Goal: Information Seeking & Learning: Learn about a topic

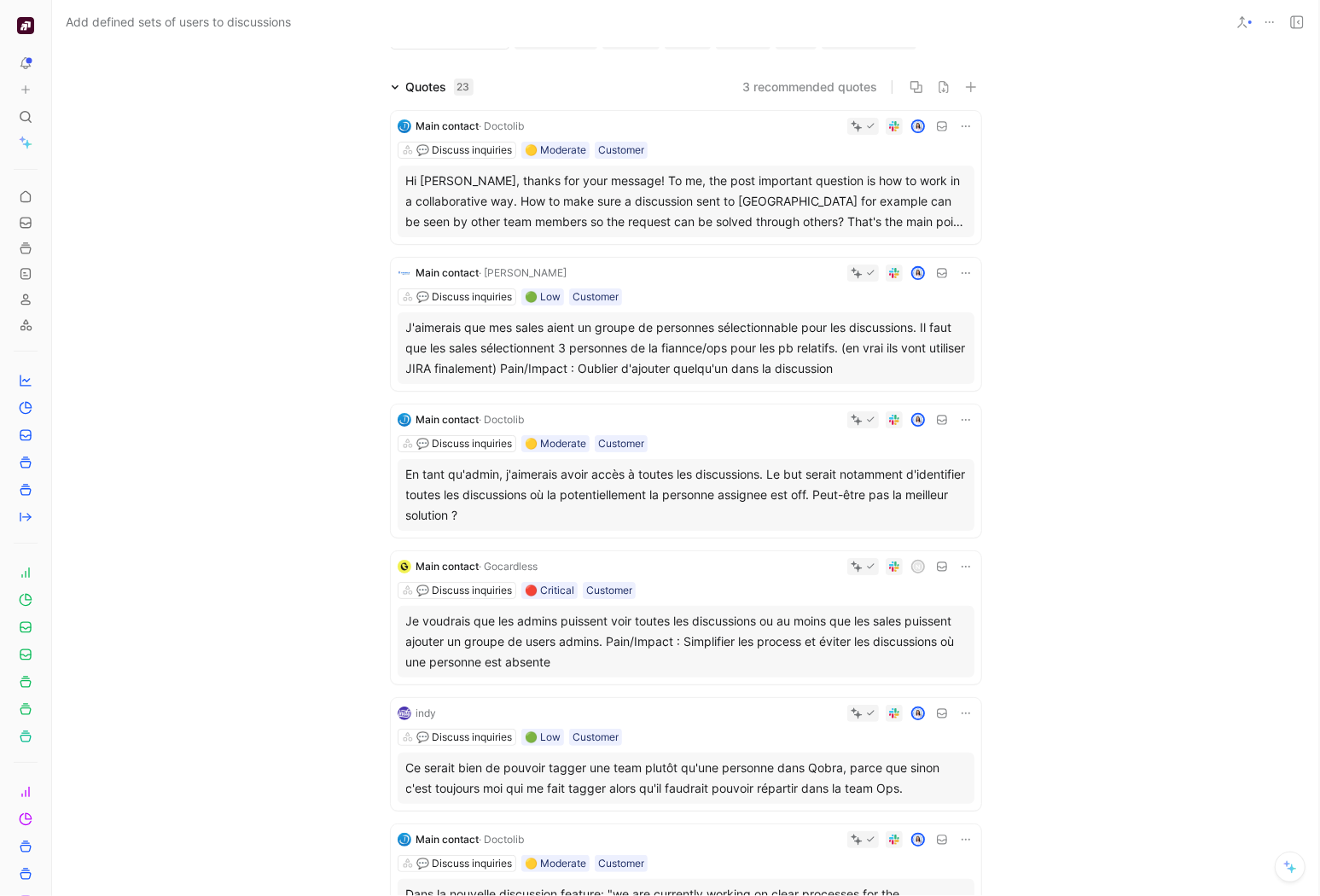
scroll to position [97, 0]
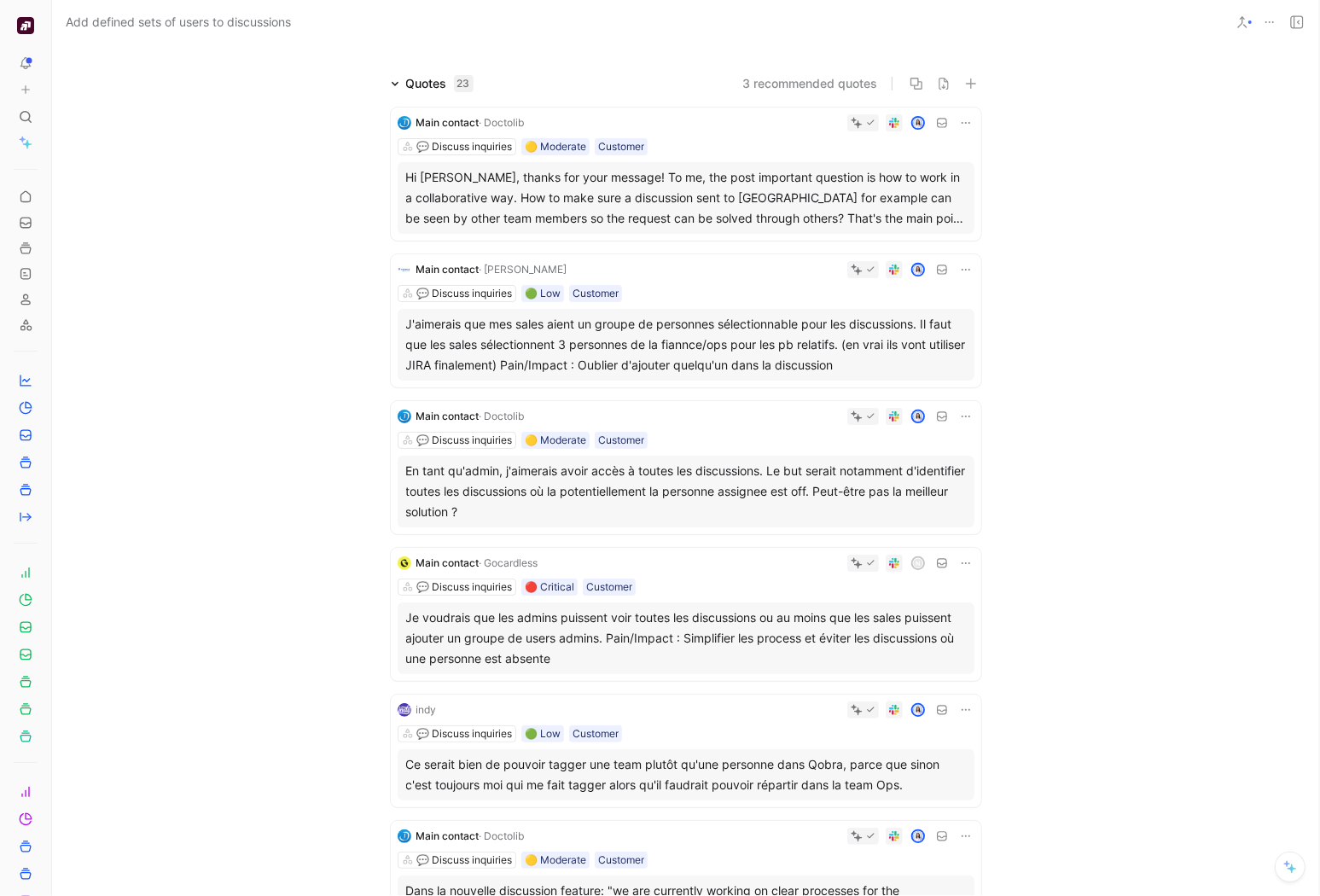
click at [720, 353] on div "J'aimerais que mes sales aient un groupe de personnes sélectionnable pour les d…" at bounding box center [685, 344] width 560 height 61
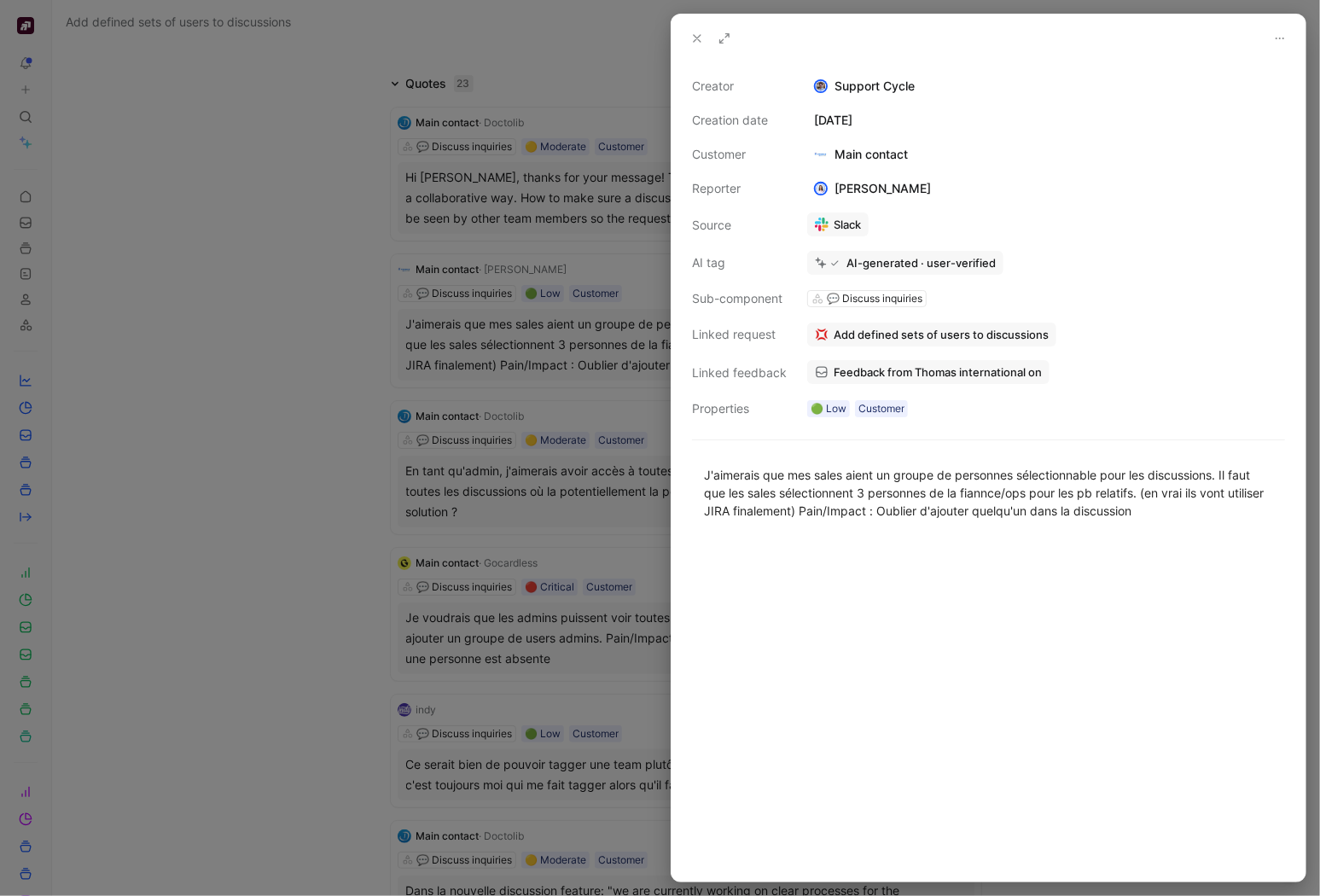
click at [197, 558] on div at bounding box center [660, 448] width 1320 height 896
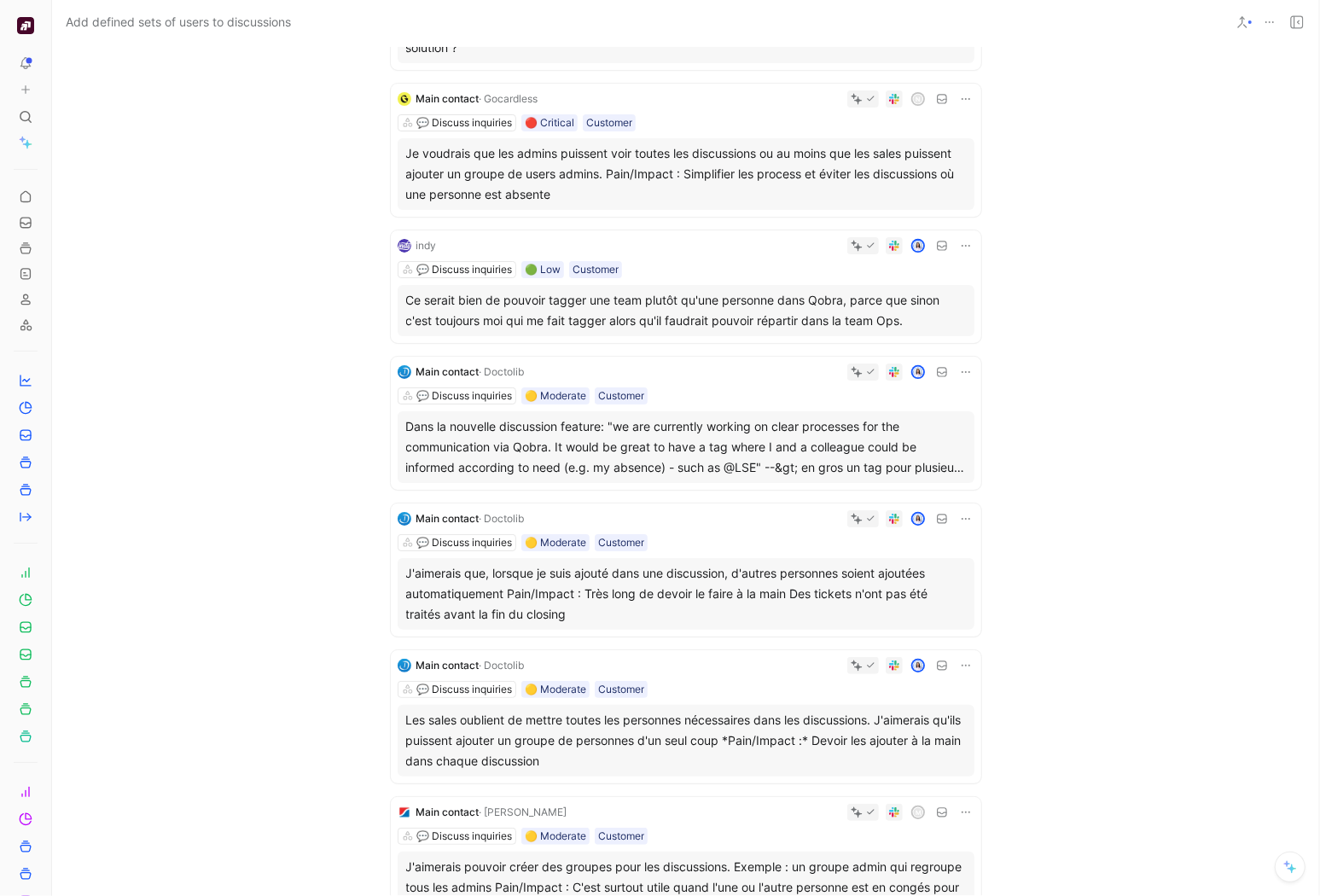
scroll to position [601, 0]
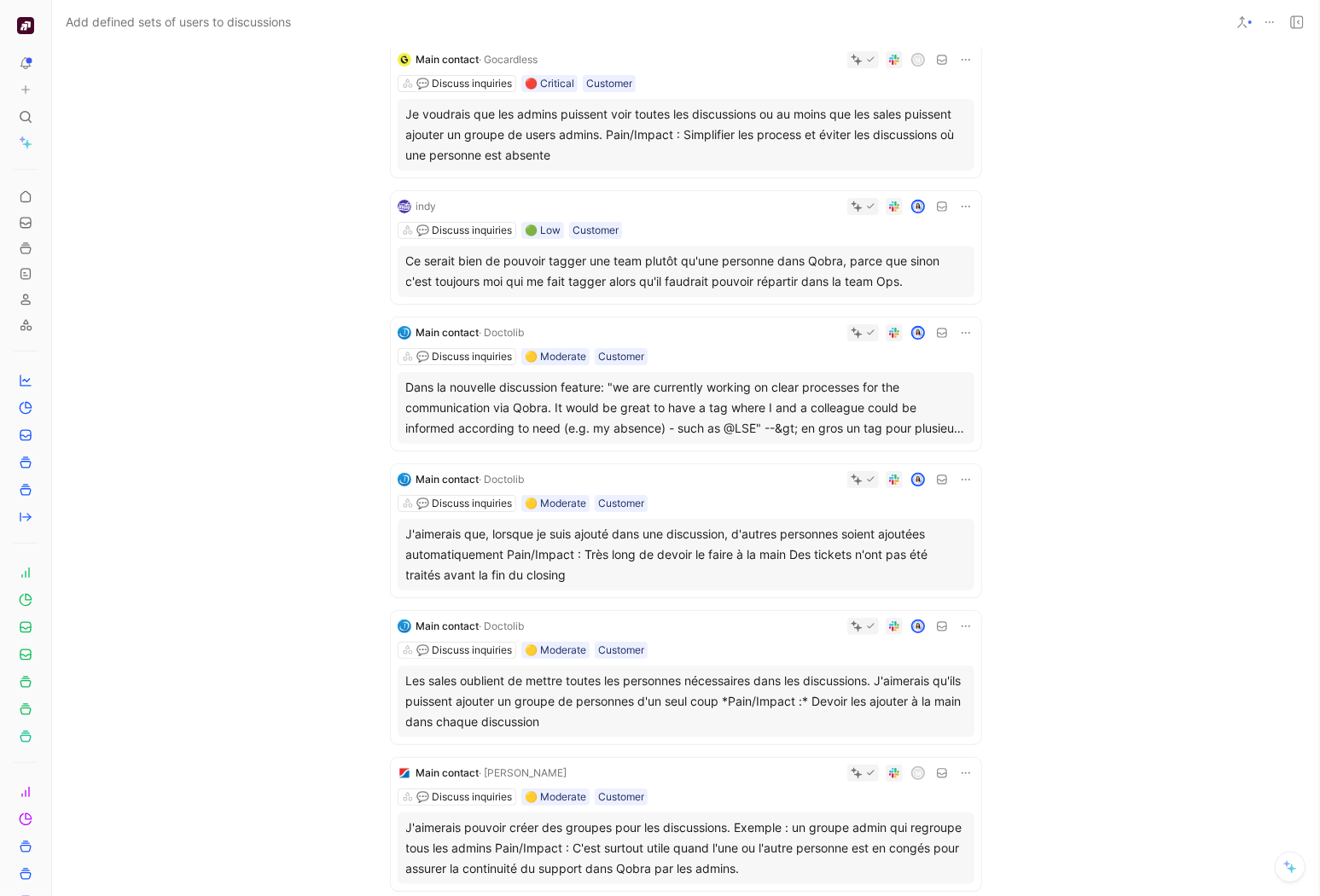
click at [580, 412] on div "Dans la nouvelle discussion feature: "we are currently working on clear process…" at bounding box center [685, 408] width 560 height 61
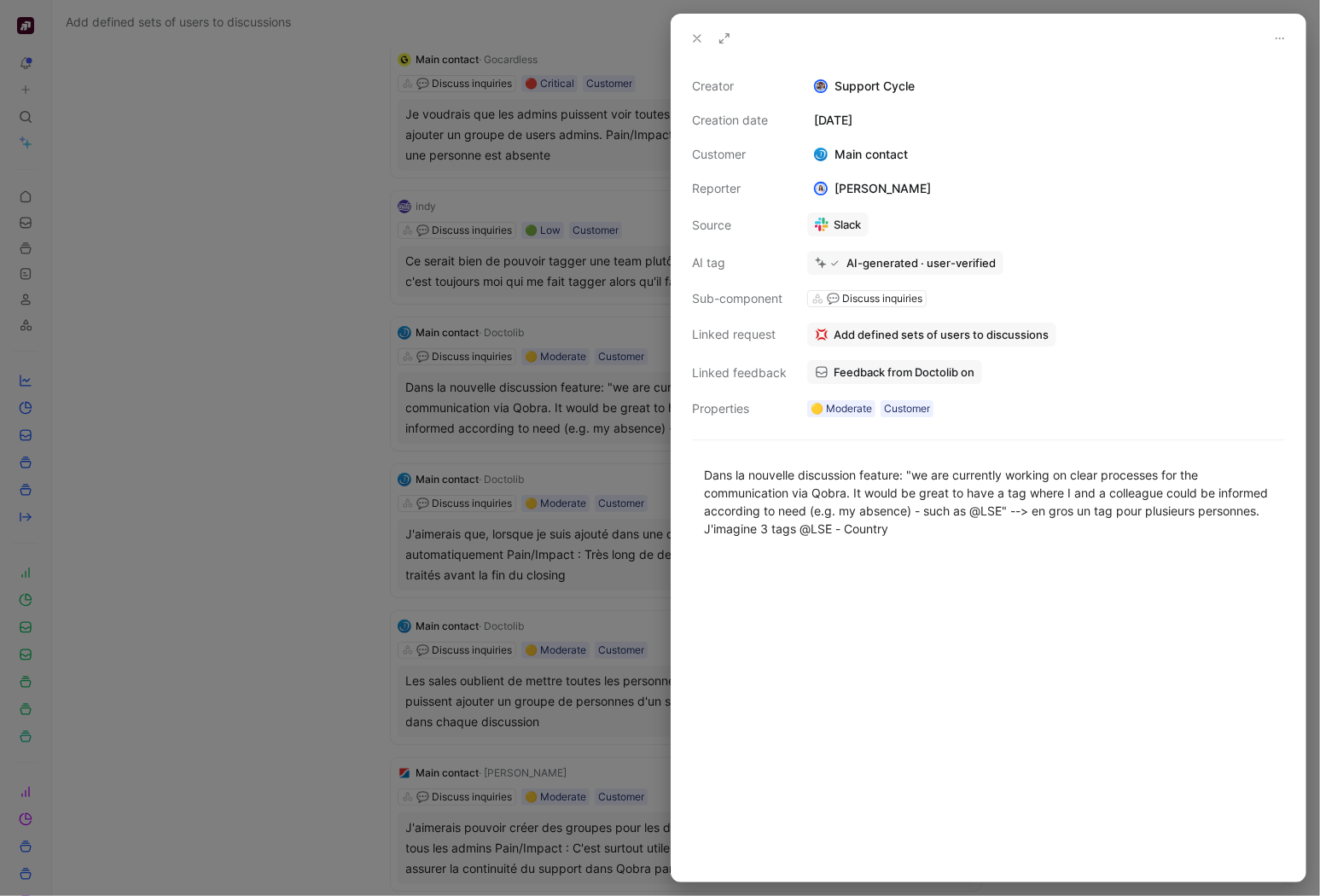
click at [355, 540] on div at bounding box center [660, 448] width 1320 height 896
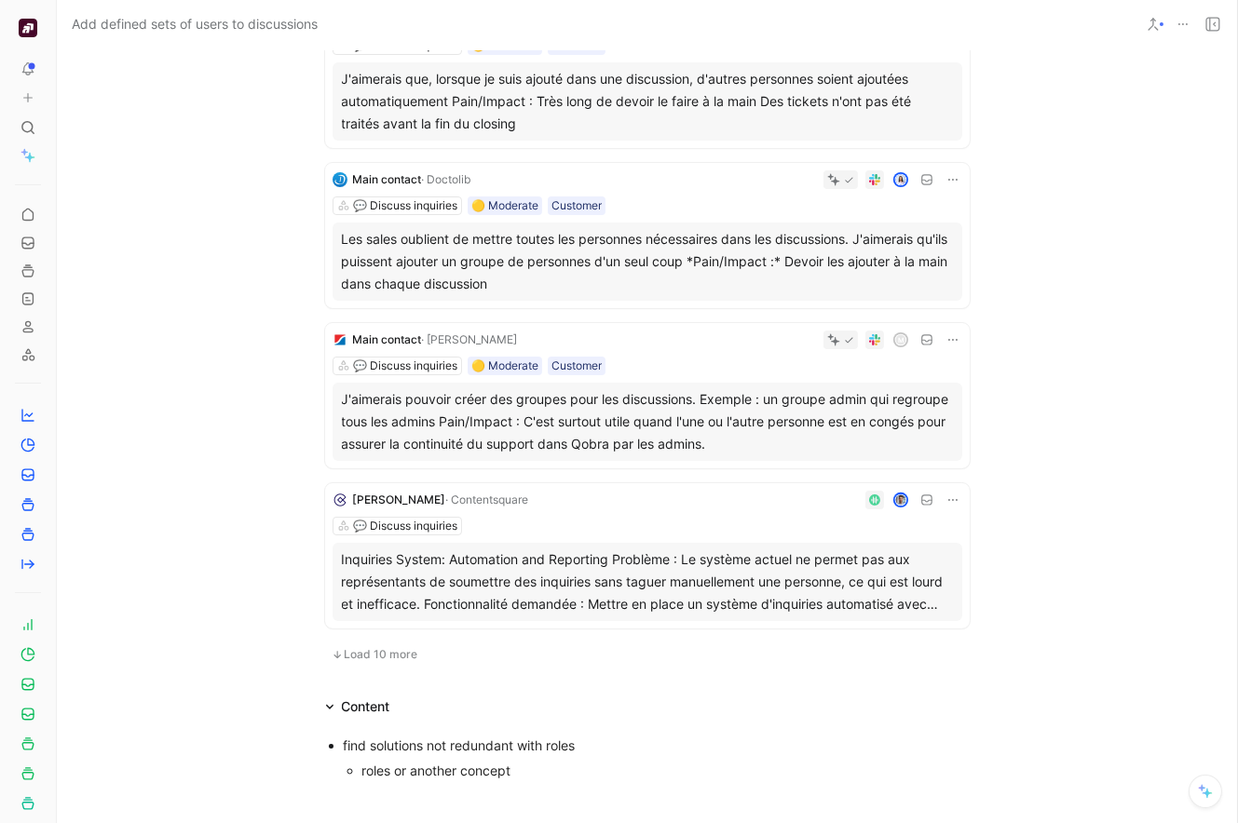
scroll to position [1164, 0]
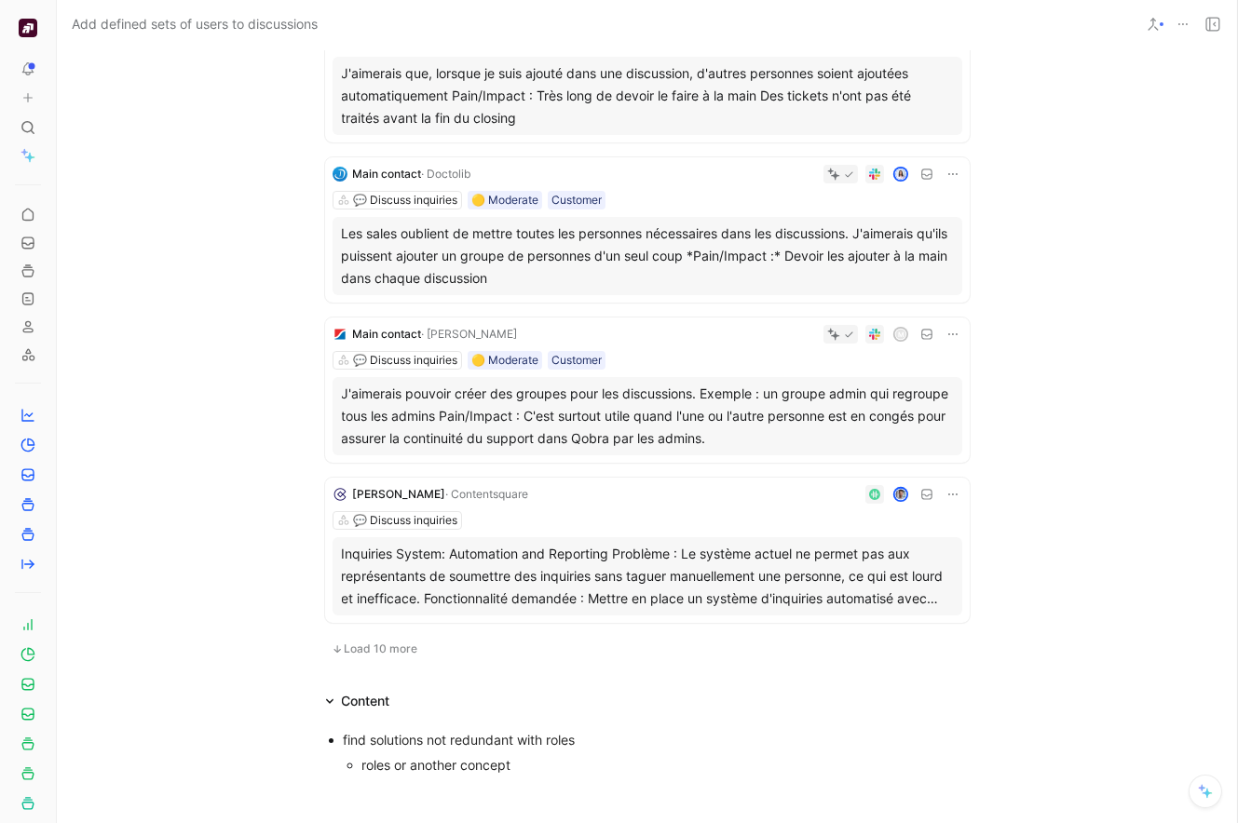
click at [387, 650] on span "Load 10 more" at bounding box center [382, 649] width 74 height 15
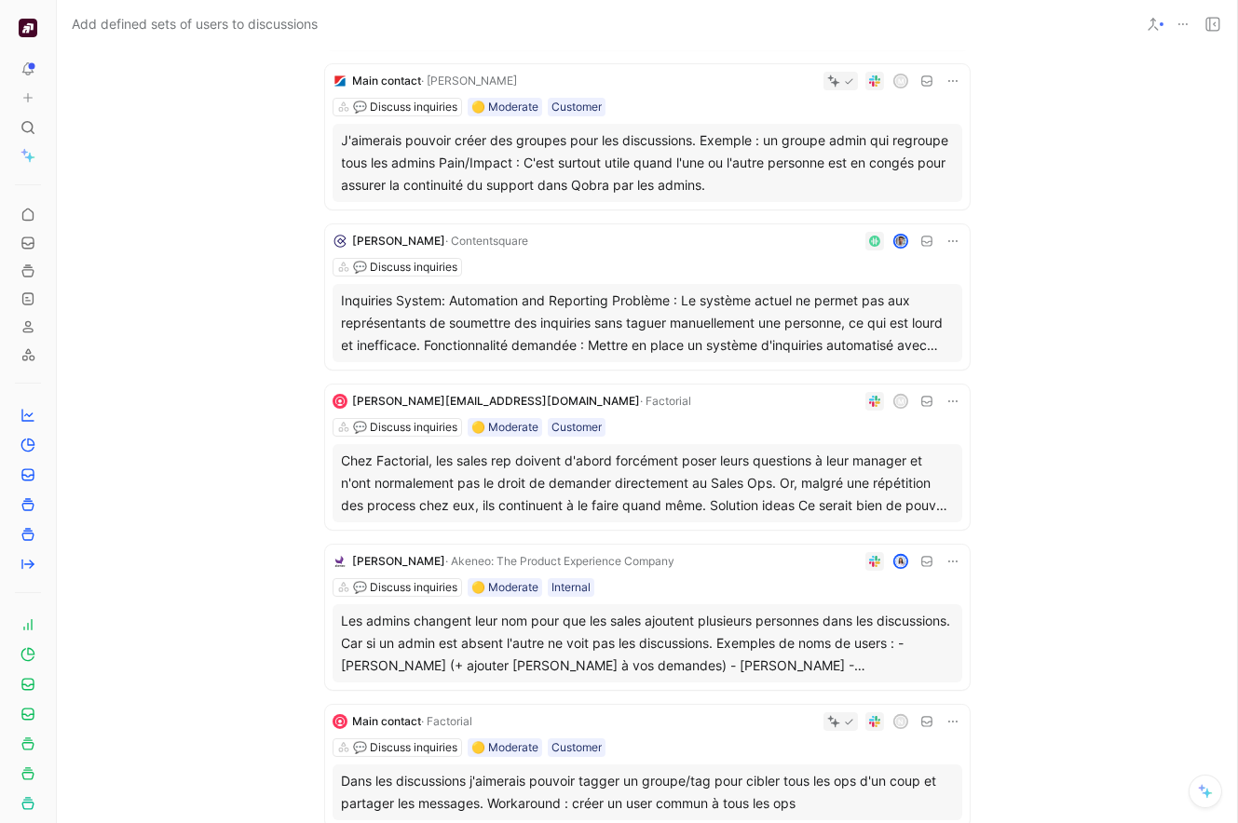
scroll to position [1427, 0]
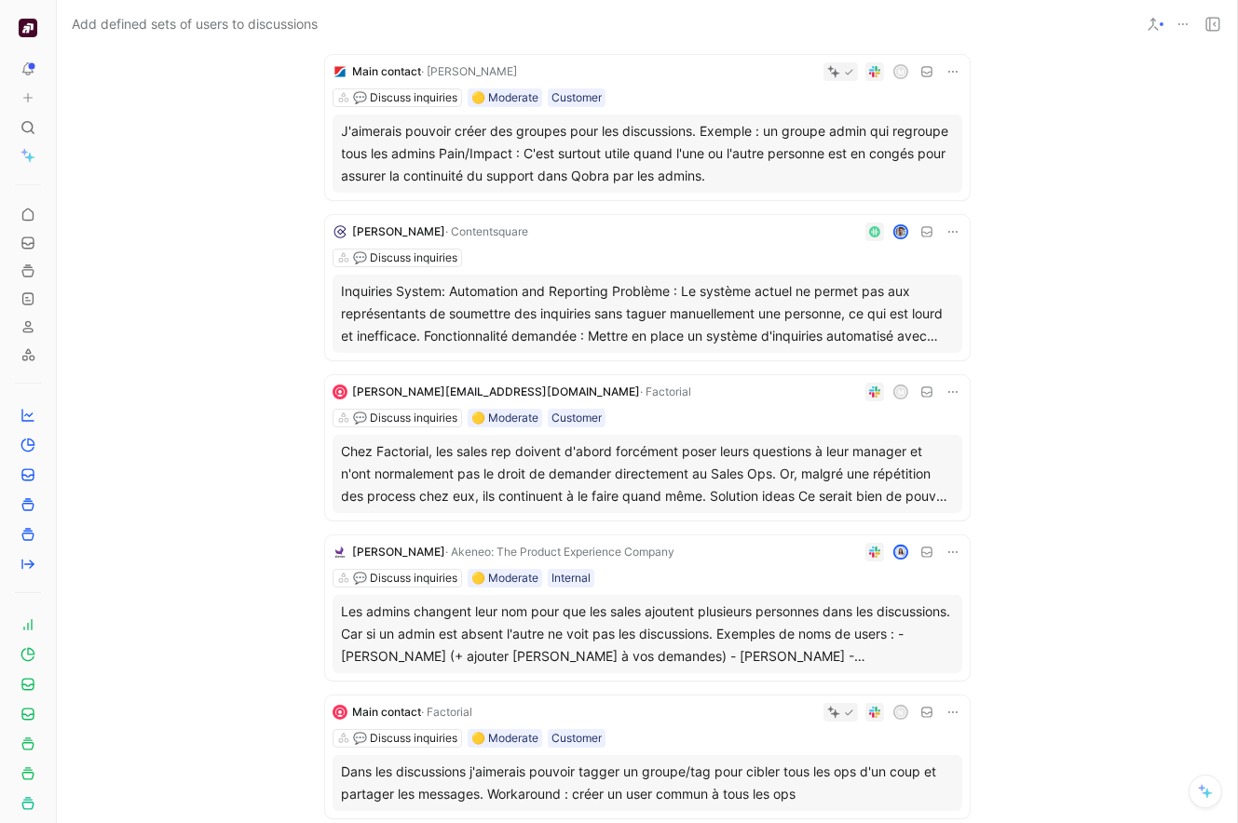
click at [862, 311] on div "Inquiries System: Automation and Reporting Problème : Le système actuel ne perm…" at bounding box center [647, 313] width 611 height 67
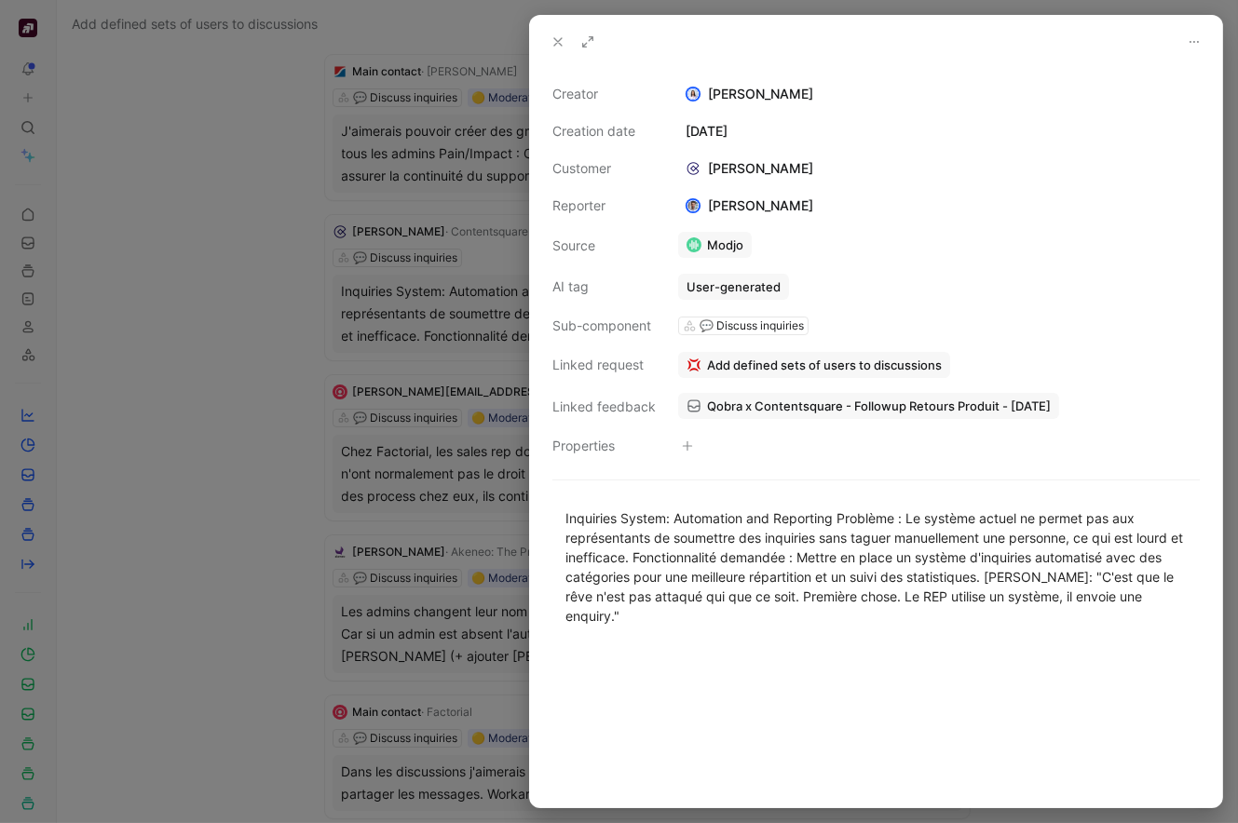
click at [347, 415] on div at bounding box center [619, 411] width 1238 height 823
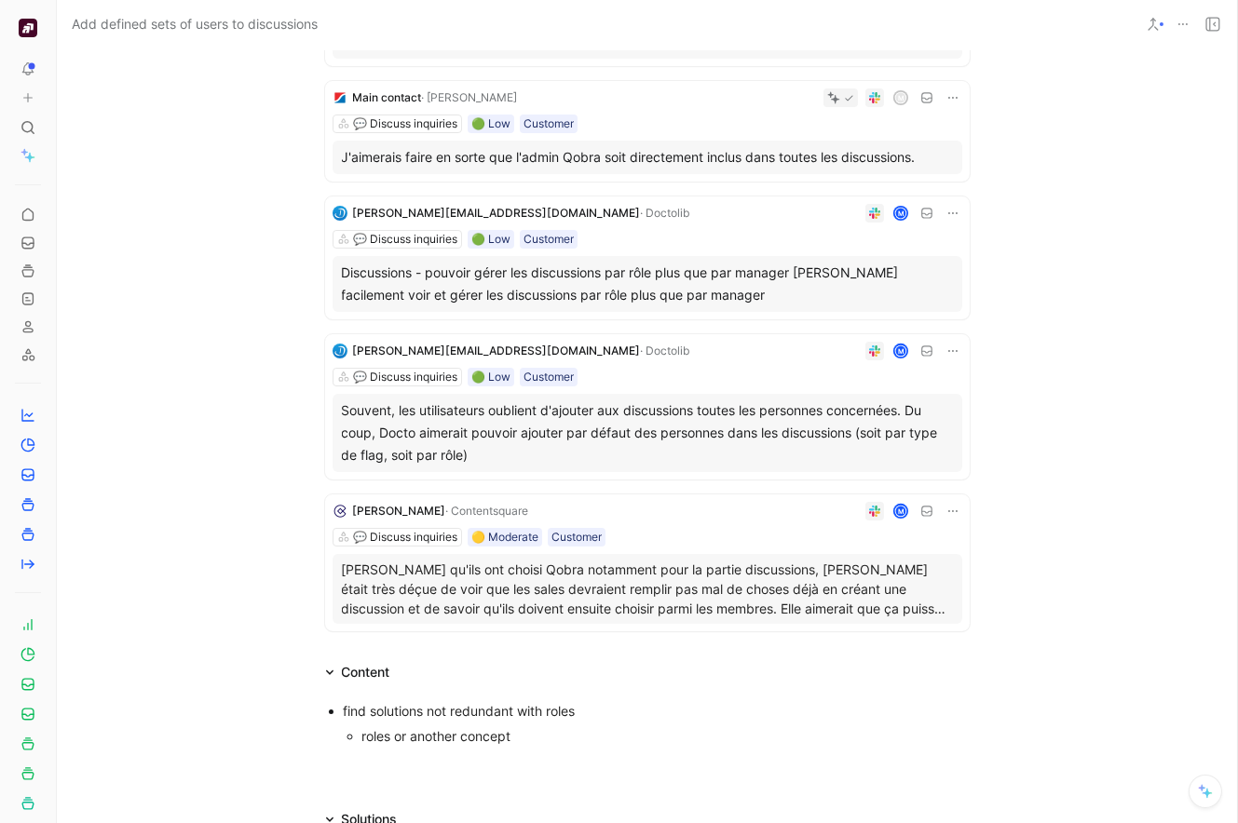
scroll to position [2318, 0]
